Goal: Navigation & Orientation: Understand site structure

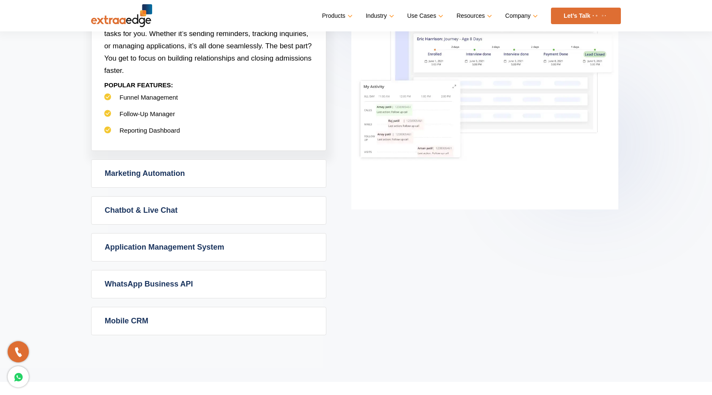
scroll to position [546, 0]
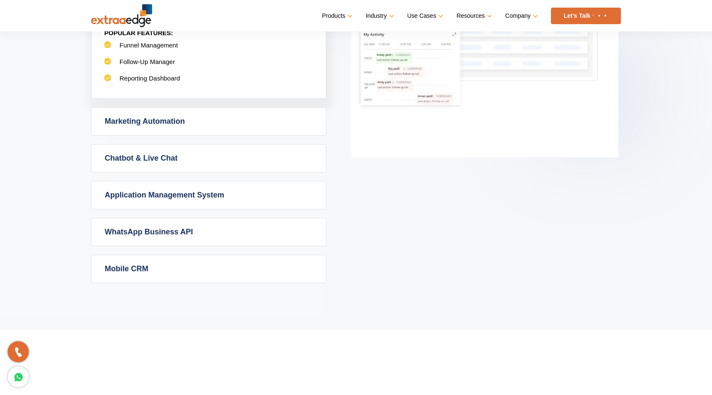
click at [186, 125] on link "Marketing Automation" at bounding box center [209, 122] width 234 height 28
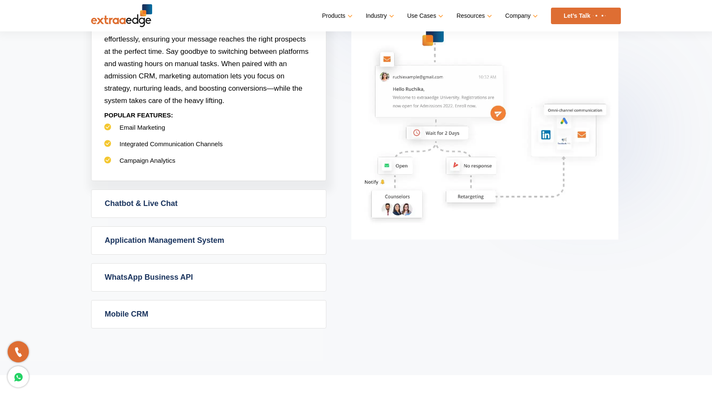
scroll to position [515, 0]
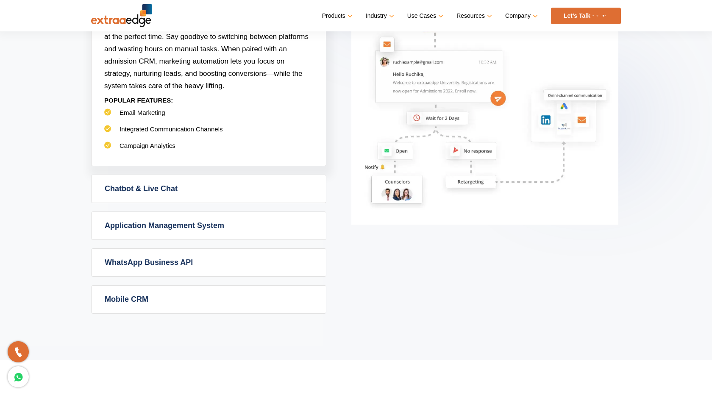
click at [166, 218] on link "Application Management System" at bounding box center [209, 226] width 234 height 28
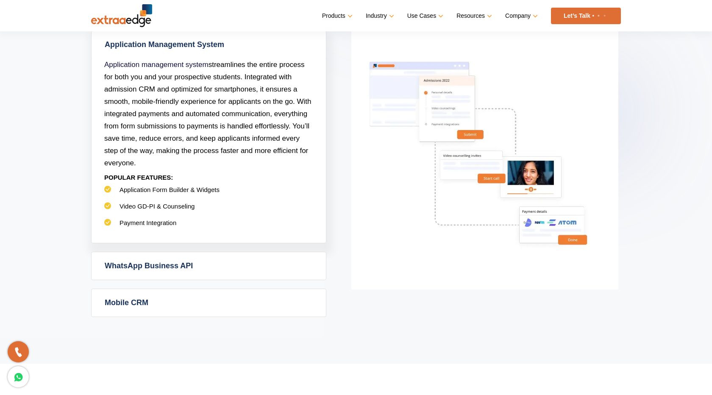
scroll to position [526, 0]
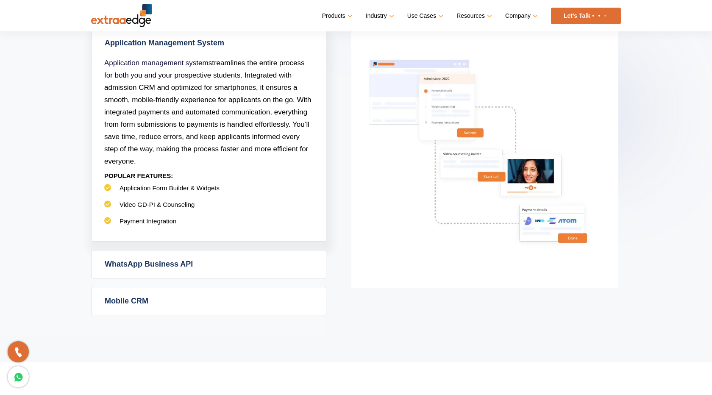
click at [158, 253] on link "WhatsApp Business API" at bounding box center [209, 265] width 234 height 28
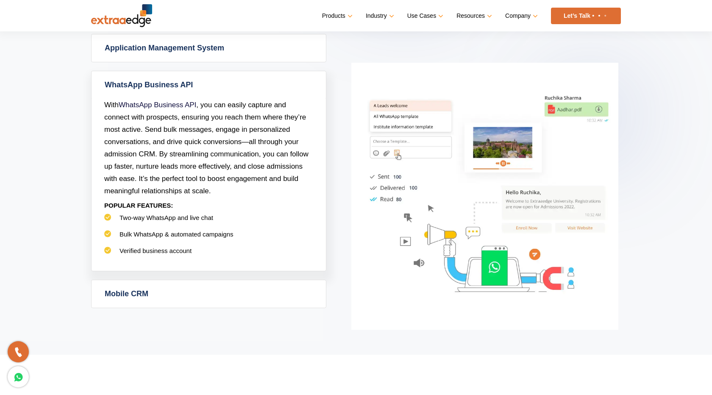
scroll to position [520, 0]
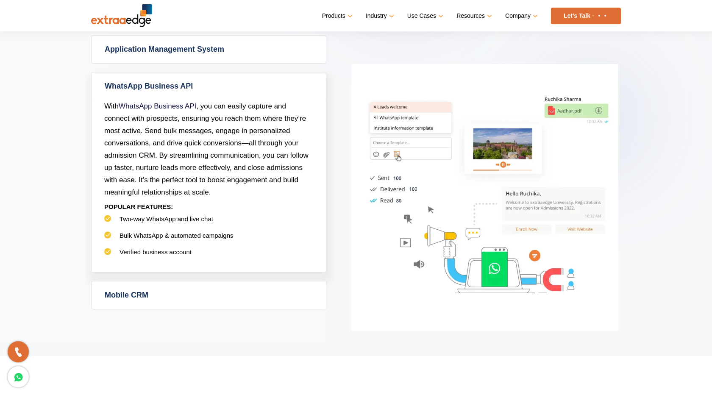
click at [145, 291] on link "Mobile CRM" at bounding box center [209, 295] width 234 height 28
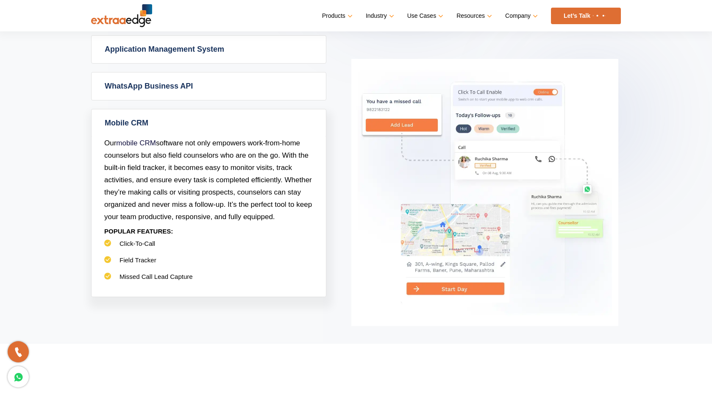
click at [218, 84] on link "WhatsApp Business API" at bounding box center [209, 86] width 234 height 28
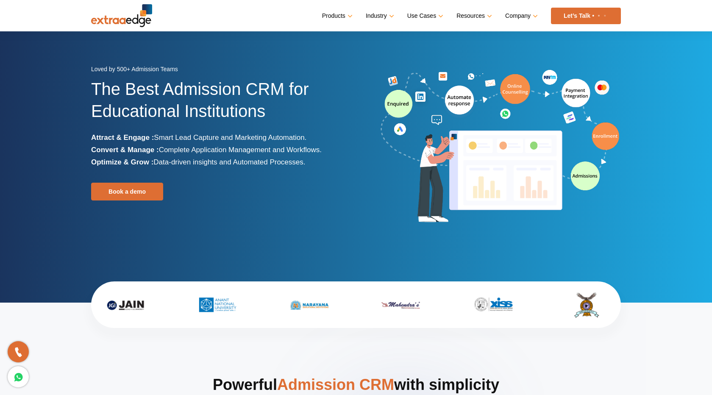
scroll to position [0, 0]
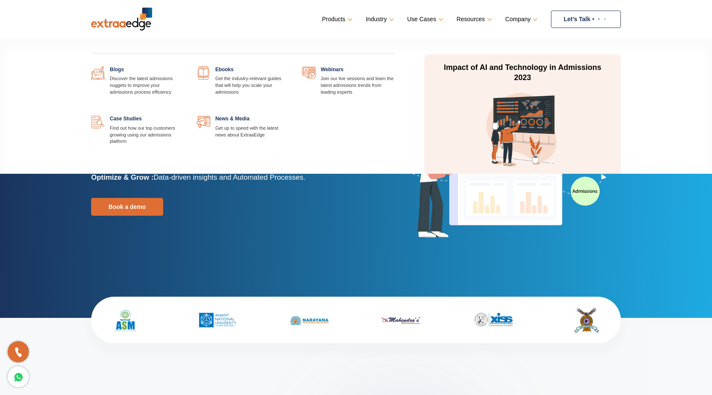
click at [290, 66] on link at bounding box center [290, 66] width 0 height 0
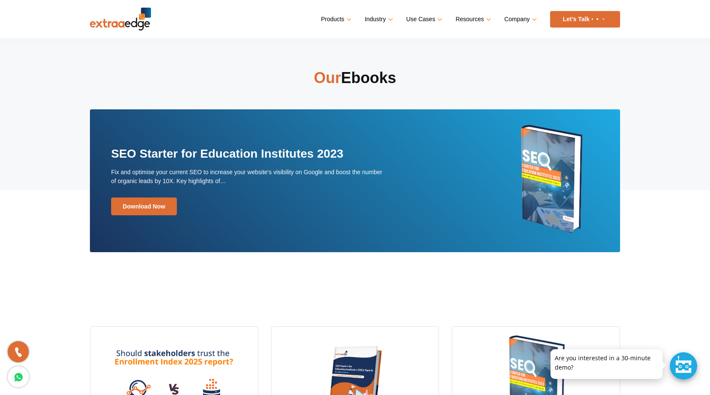
click at [128, 32] on nav "Menu Close Products Education CRM Streamline your entire admissions process on …" at bounding box center [355, 19] width 530 height 38
click at [128, 16] on img at bounding box center [120, 19] width 61 height 23
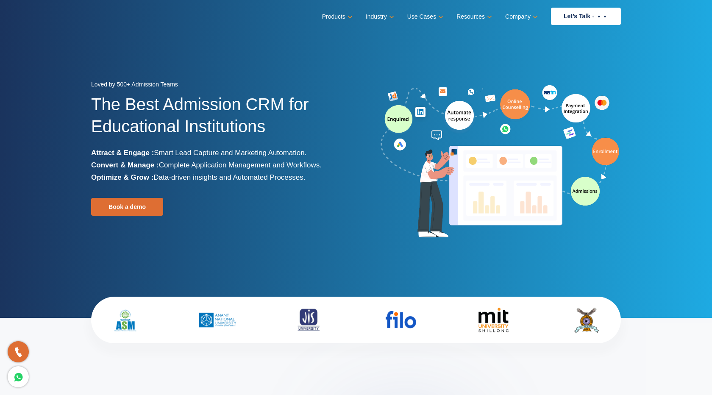
click at [30, 79] on section "Loved by 500+ Admission Teams The Best Admission CRM for Educational Institutio…" at bounding box center [356, 159] width 712 height 318
